Goal: Information Seeking & Learning: Check status

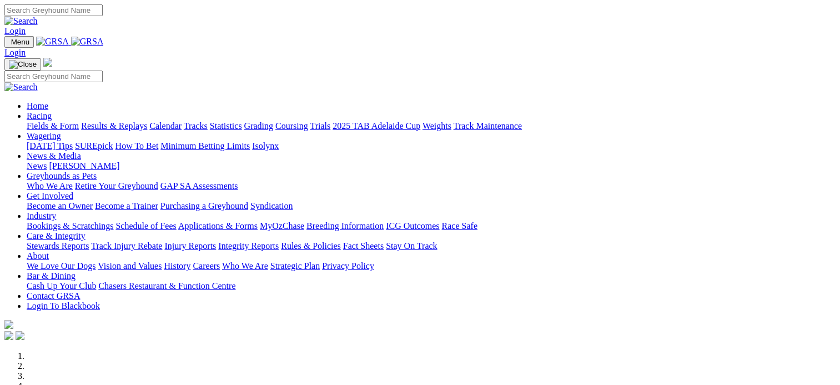
click at [147, 121] on link "Results & Replays" at bounding box center [114, 125] width 66 height 9
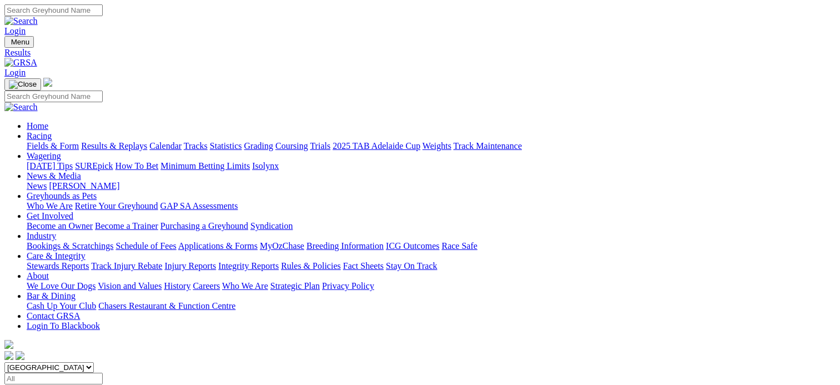
scroll to position [27, 0]
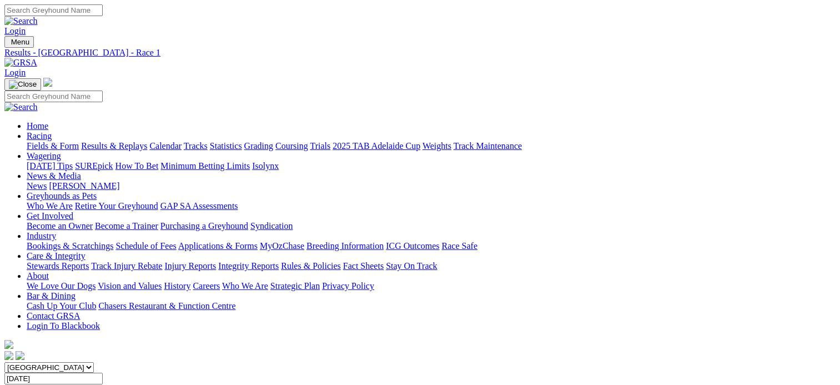
click at [49, 384] on link "SUMMARY" at bounding box center [26, 388] width 45 height 9
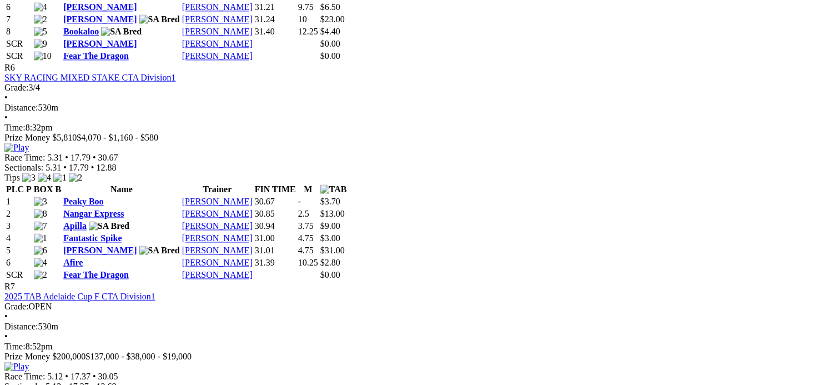
scroll to position [1675, 0]
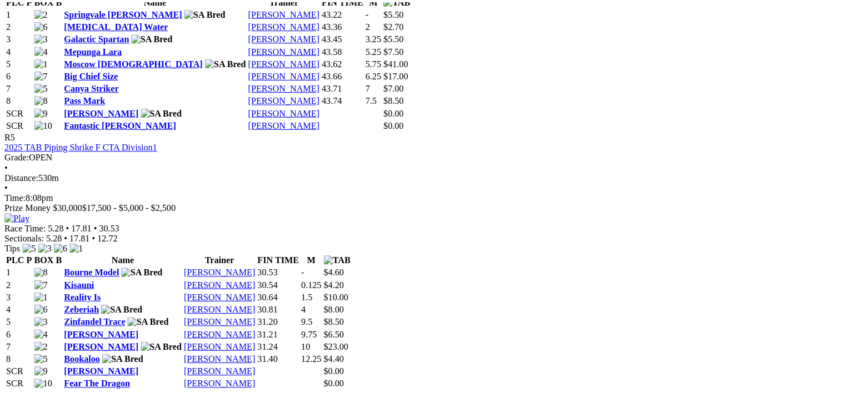
scroll to position [1356, 0]
